Goal: Check status

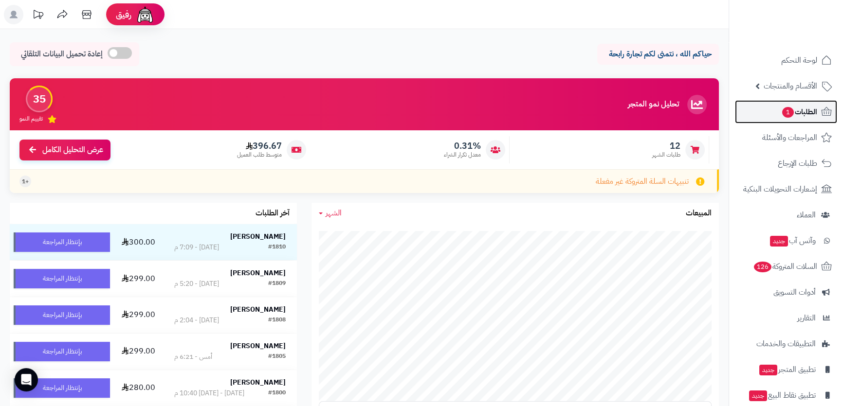
click at [792, 115] on span "الطلبات 1" at bounding box center [799, 112] width 36 height 14
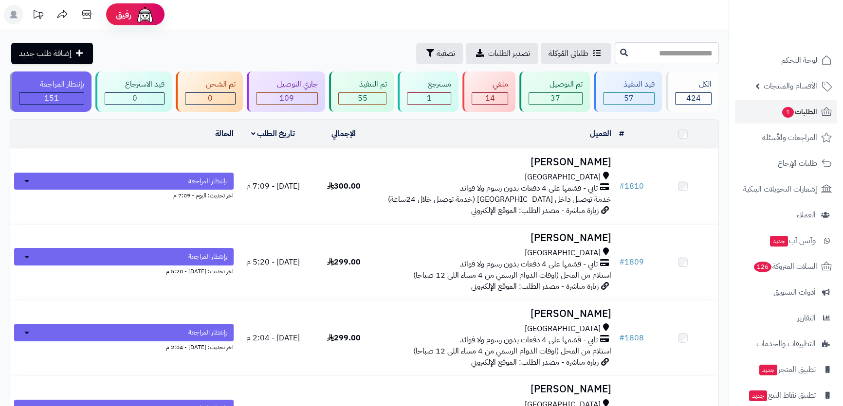
click at [520, 162] on h3 "[PERSON_NAME]" at bounding box center [497, 162] width 228 height 11
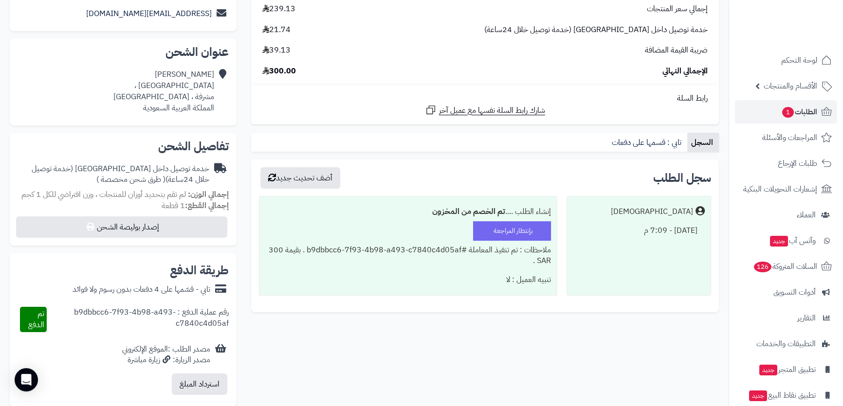
scroll to position [44, 0]
